Goal: Navigation & Orientation: Find specific page/section

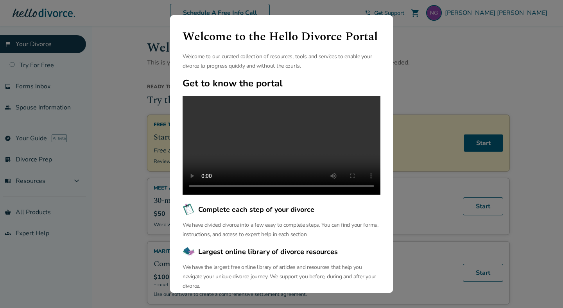
click at [403, 96] on div "Welcome to the Hello Divorce Portal Welcome to our curated collection of resour…" at bounding box center [281, 154] width 563 height 308
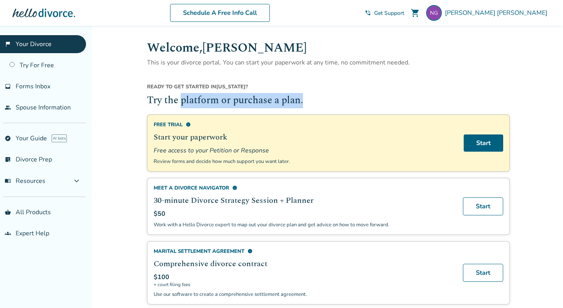
drag, startPoint x: 306, startPoint y: 101, endPoint x: 181, endPoint y: 100, distance: 124.4
click at [181, 100] on h2 "Try the platform or purchase a plan." at bounding box center [328, 101] width 363 height 15
click at [182, 100] on h2 "Try the platform or purchase a plan." at bounding box center [328, 101] width 363 height 15
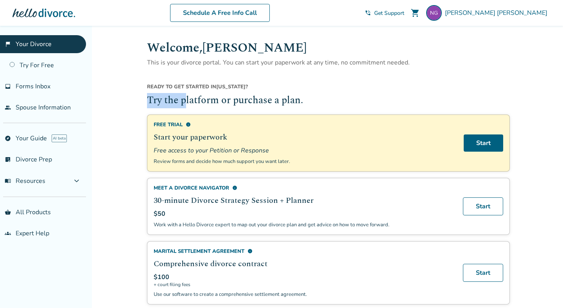
drag, startPoint x: 188, startPoint y: 101, endPoint x: 149, endPoint y: 99, distance: 38.7
click at [149, 99] on h2 "Try the platform or purchase a plan." at bounding box center [328, 101] width 363 height 15
drag, startPoint x: 149, startPoint y: 99, endPoint x: 298, endPoint y: 106, distance: 148.8
click at [298, 106] on h2 "Try the platform or purchase a plan." at bounding box center [328, 101] width 363 height 15
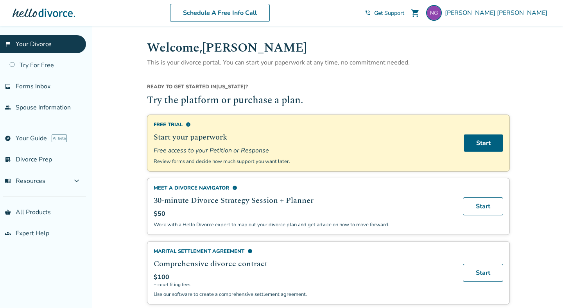
click at [311, 103] on h2 "Try the platform or purchase a plan." at bounding box center [328, 101] width 363 height 15
drag, startPoint x: 304, startPoint y: 101, endPoint x: 167, endPoint y: 97, distance: 137.4
click at [167, 97] on h2 "Try the platform or purchase a plan." at bounding box center [328, 101] width 363 height 15
drag, startPoint x: 167, startPoint y: 97, endPoint x: 219, endPoint y: 99, distance: 52.8
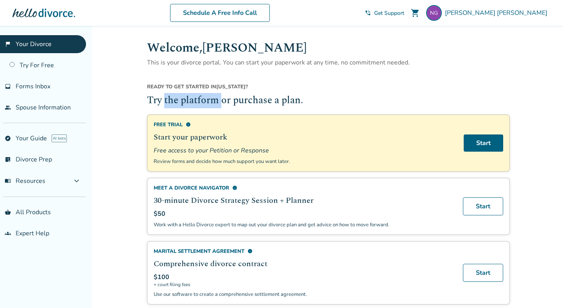
click at [219, 99] on h2 "Try the platform or purchase a plan." at bounding box center [328, 101] width 363 height 15
drag, startPoint x: 147, startPoint y: 99, endPoint x: 219, endPoint y: 99, distance: 72.0
click at [219, 99] on h2 "Try the platform or purchase a plan." at bounding box center [328, 101] width 363 height 15
click at [261, 101] on h2 "Try the platform or purchase a plan." at bounding box center [328, 101] width 363 height 15
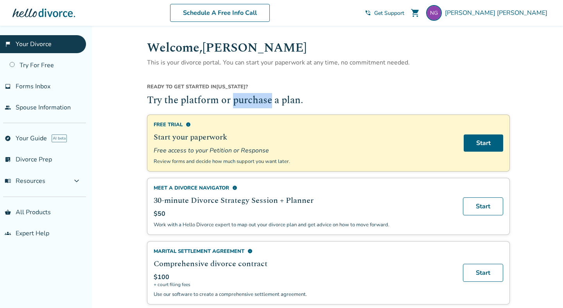
click at [261, 101] on h2 "Try the platform or purchase a plan." at bounding box center [328, 101] width 363 height 15
click at [158, 99] on h2 "Try the platform or purchase a plan." at bounding box center [328, 101] width 363 height 15
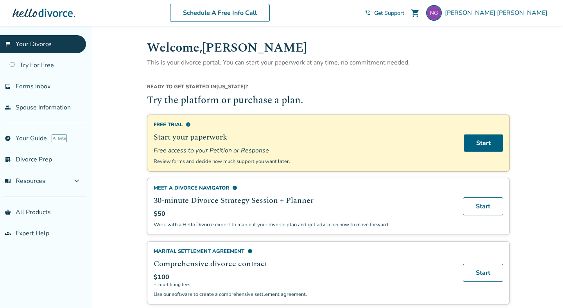
click at [158, 99] on h2 "Try the platform or purchase a plan." at bounding box center [328, 101] width 363 height 15
click at [181, 100] on h2 "Try the platform or purchase a plan." at bounding box center [328, 101] width 363 height 15
click at [196, 100] on h2 "Try the platform or purchase a plan." at bounding box center [328, 101] width 363 height 15
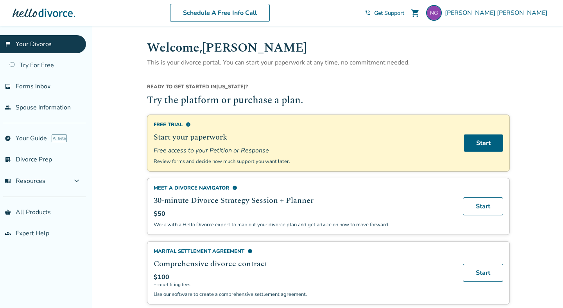
click at [228, 101] on h2 "Try the platform or purchase a plan." at bounding box center [328, 101] width 363 height 15
click at [244, 101] on h2 "Try the platform or purchase a plan." at bounding box center [328, 101] width 363 height 15
click at [275, 103] on h2 "Try the platform or purchase a plan." at bounding box center [328, 101] width 363 height 15
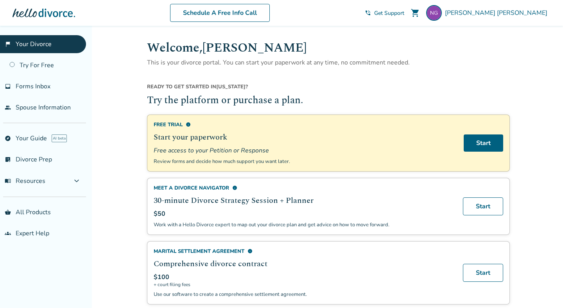
click at [276, 103] on h2 "Try the platform or purchase a plan." at bounding box center [328, 101] width 363 height 15
click at [294, 100] on h2 "Try the platform or purchase a plan." at bounding box center [328, 101] width 363 height 15
